Goal: Information Seeking & Learning: Learn about a topic

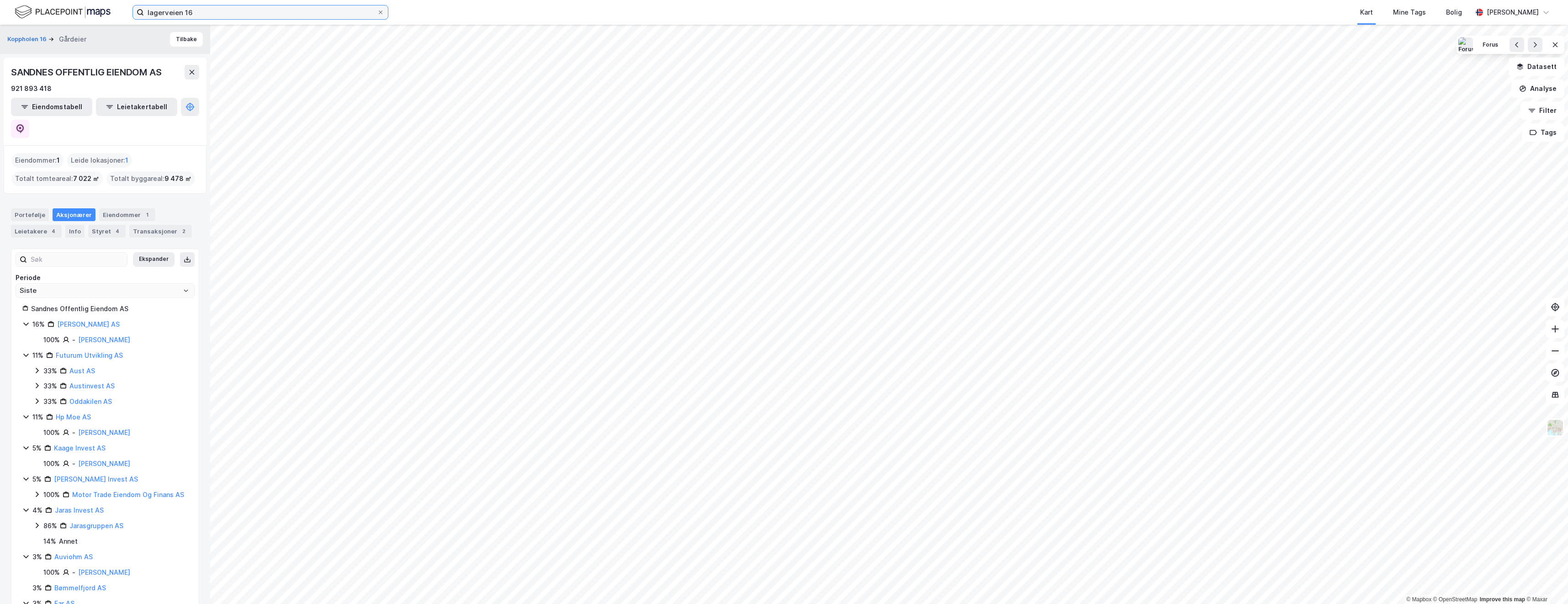
click at [357, 18] on input "lagerveien 16" at bounding box center [261, 12] width 233 height 14
type input "l"
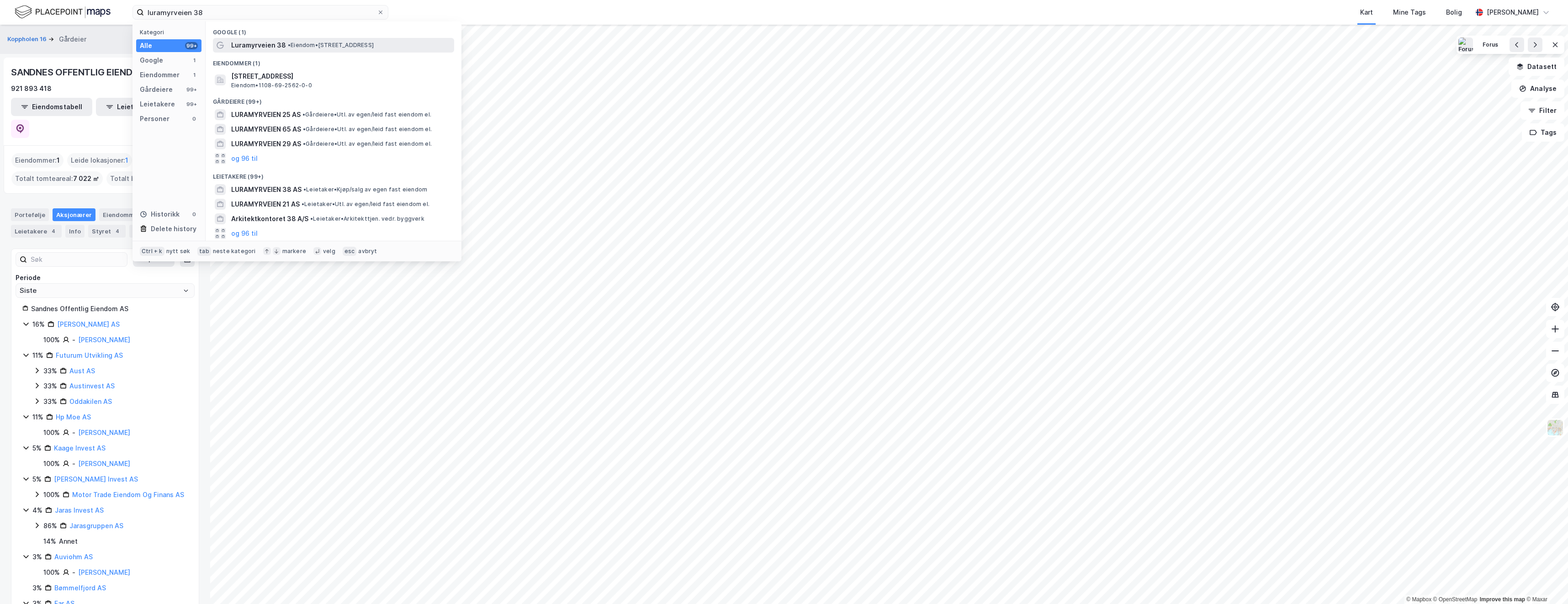
click at [350, 43] on span "• Eiendom • [STREET_ADDRESS]" at bounding box center [331, 45] width 86 height 7
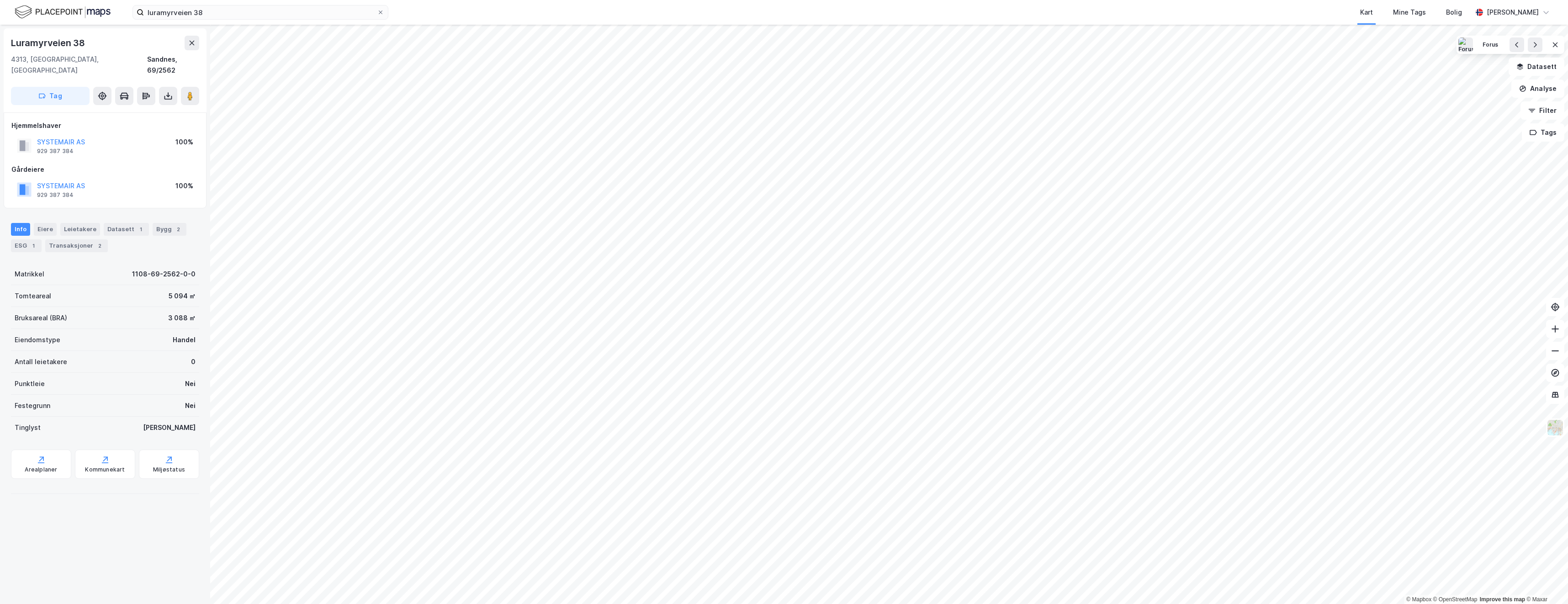
click at [105, 386] on div "[STREET_ADDRESS], 69/2562 Tag Hjemmelshaver SYSTEMAIR AS 929 387 384 100% Gårde…" at bounding box center [105, 314] width 210 height 579
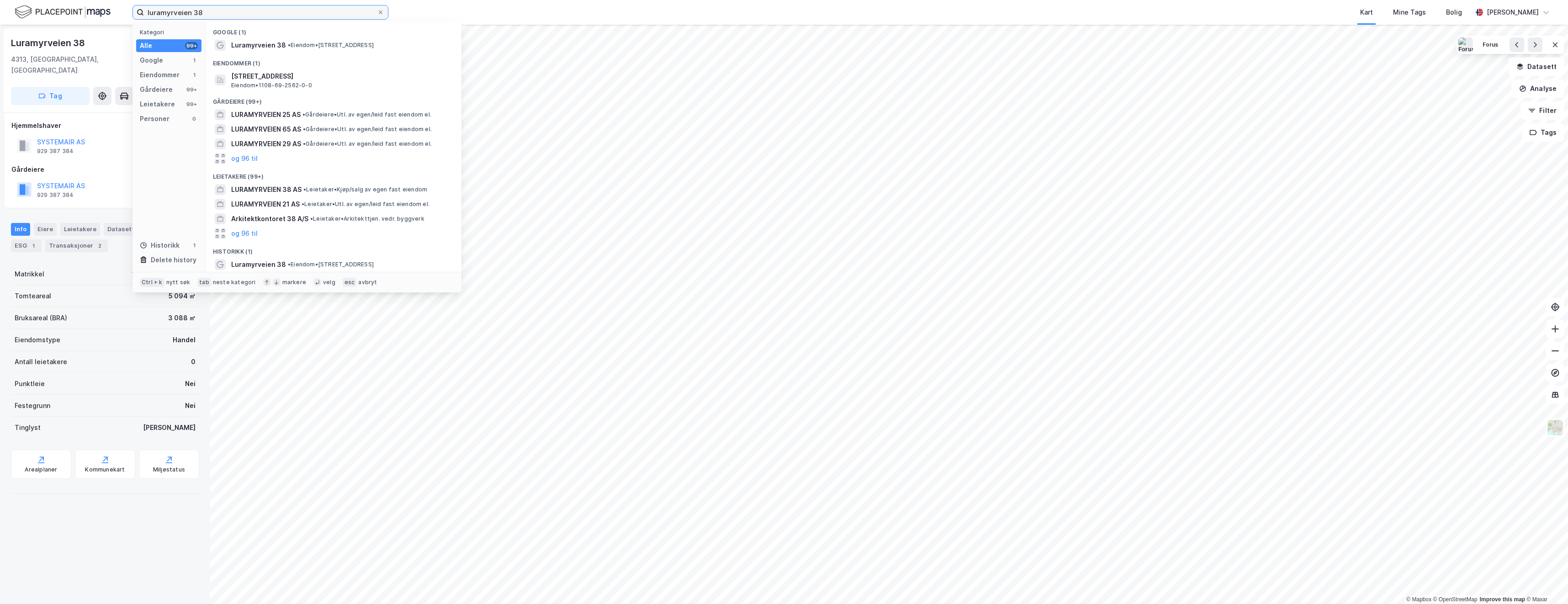
drag, startPoint x: 205, startPoint y: 14, endPoint x: 140, endPoint y: 10, distance: 65.1
click at [140, 10] on label "luramyrveien 38" at bounding box center [260, 12] width 256 height 14
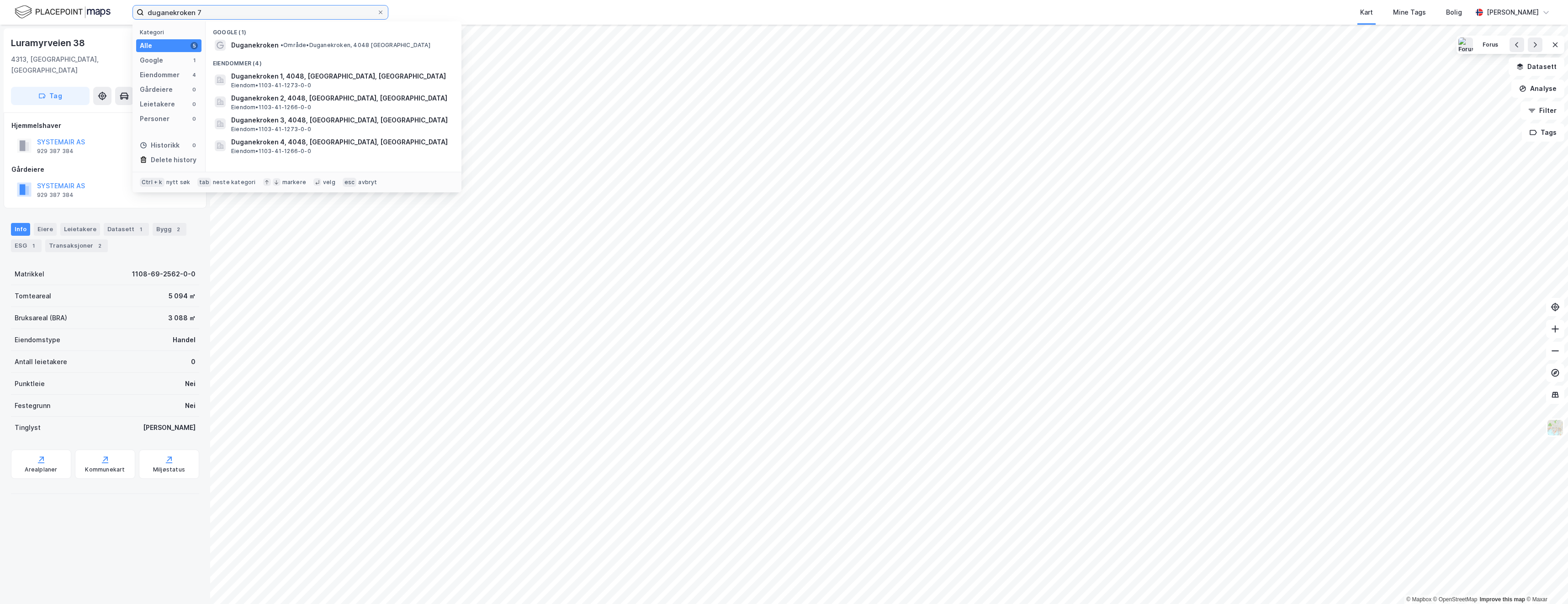
type input "duganekroken 7"
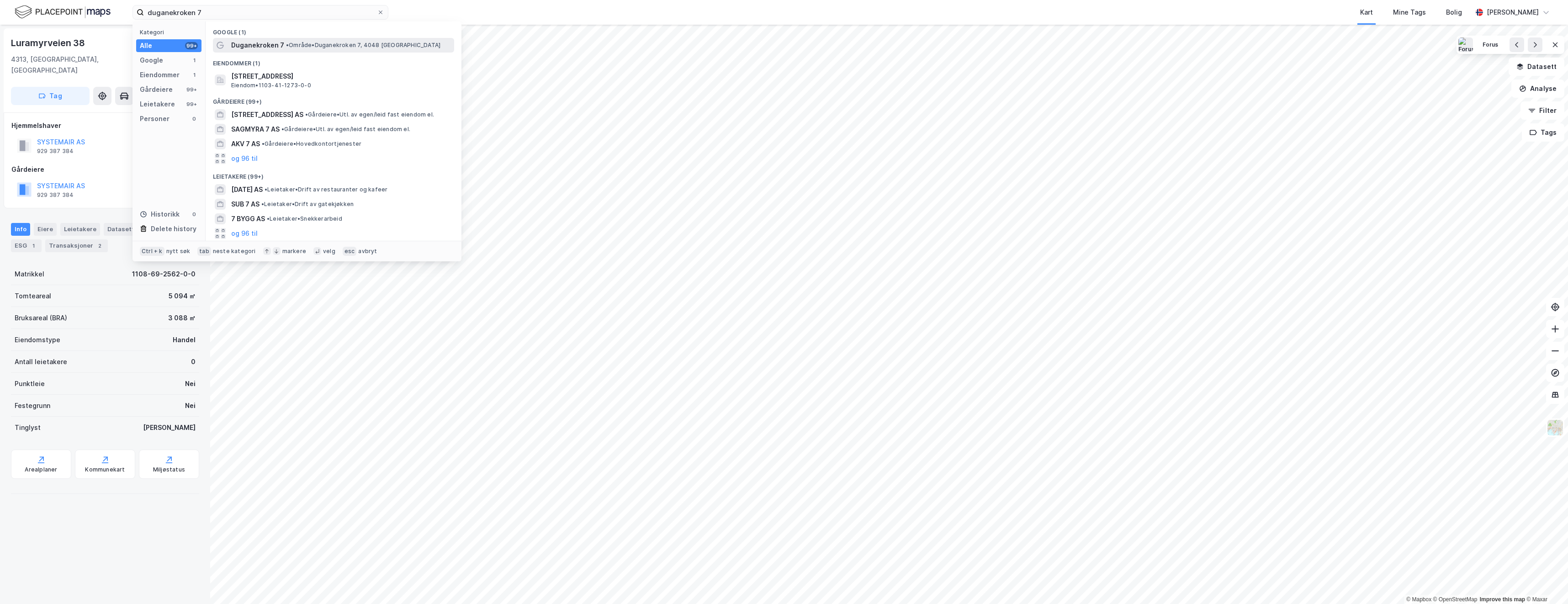
click at [282, 48] on div "Duganekroken 7 • Område • Duganekroken 7, 4048 [GEOGRAPHIC_DATA]" at bounding box center [341, 45] width 221 height 11
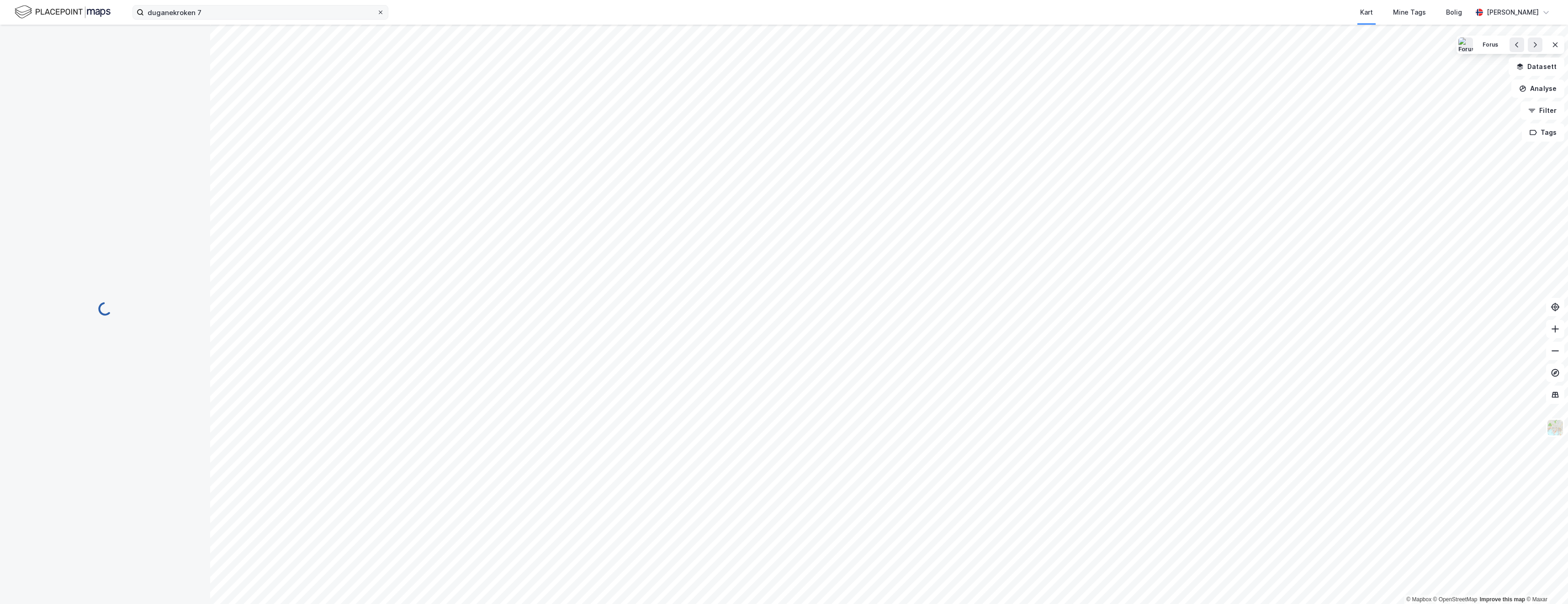
click at [382, 9] on icon at bounding box center [381, 12] width 6 height 6
click at [377, 9] on input "duganekroken 7" at bounding box center [261, 12] width 233 height 14
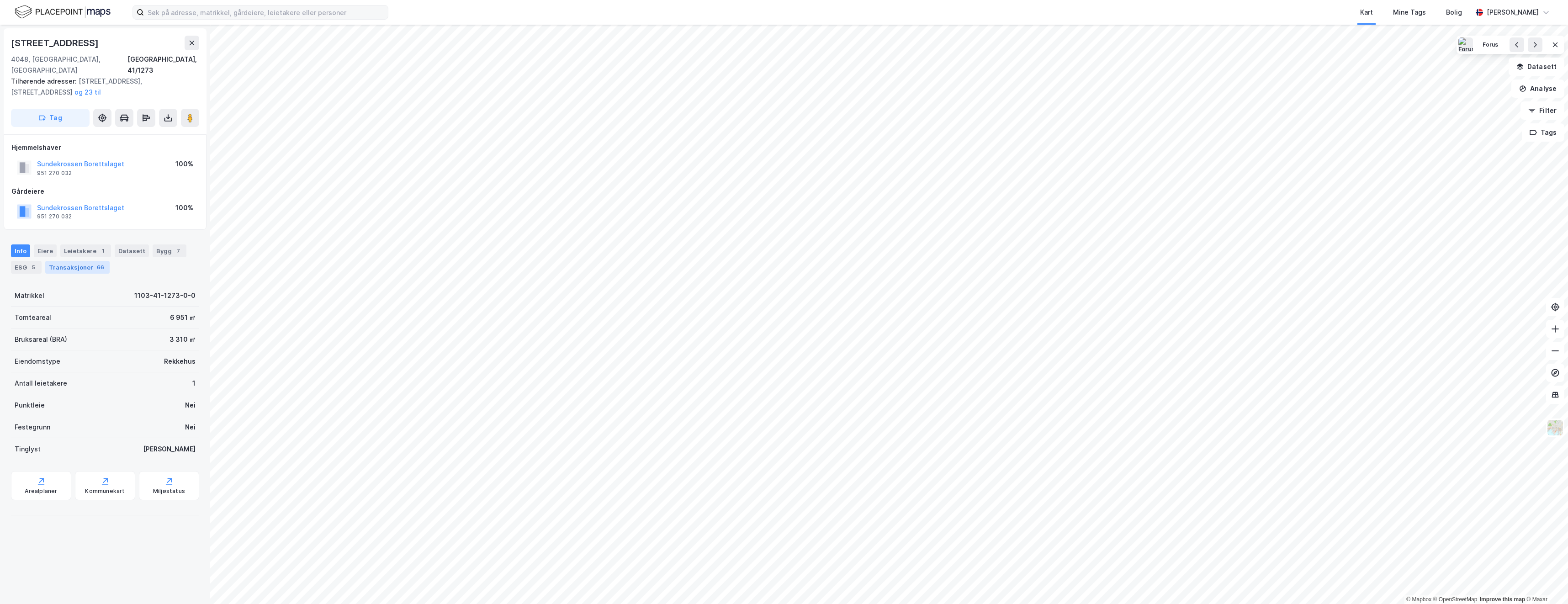
click at [68, 261] on div "Transaksjoner 66" at bounding box center [77, 267] width 64 height 13
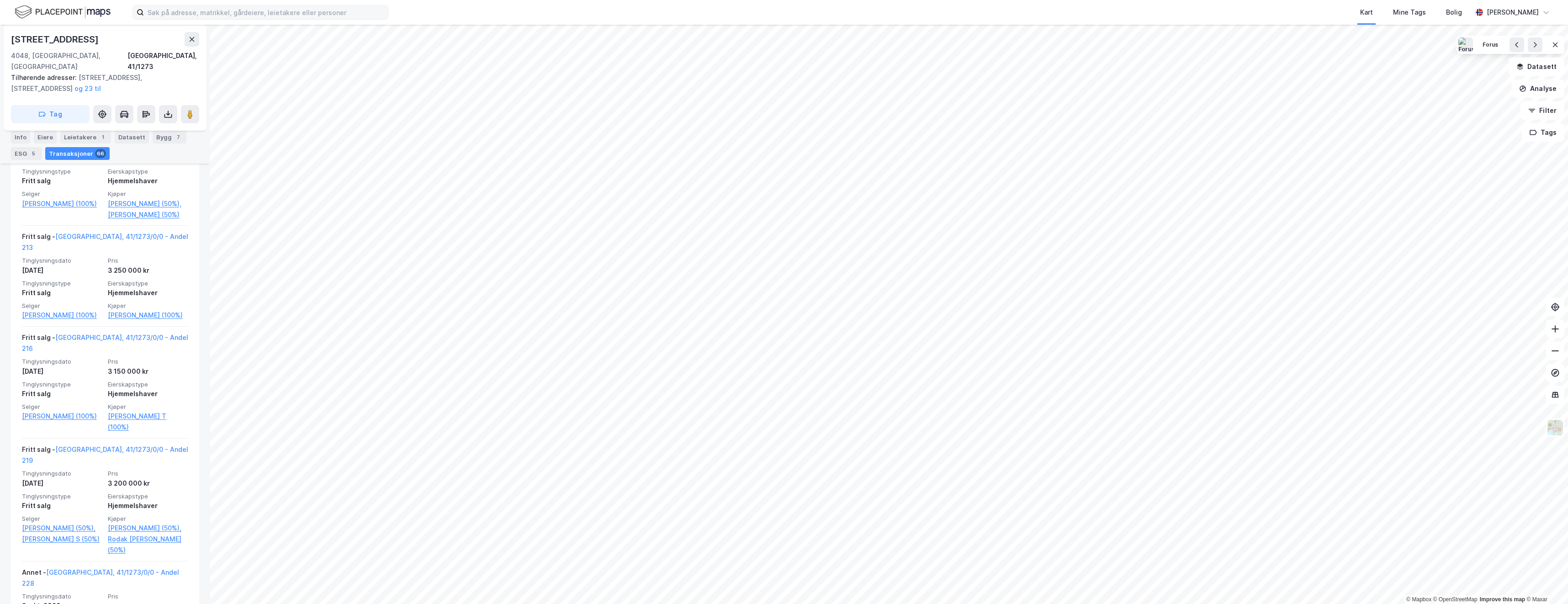
scroll to position [457, 0]
